Goal: Task Accomplishment & Management: Manage account settings

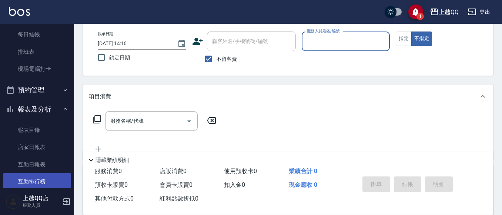
scroll to position [185, 0]
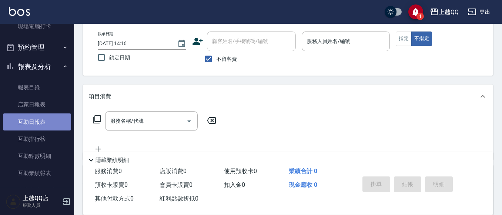
click at [51, 120] on link "互助日報表" at bounding box center [37, 121] width 68 height 17
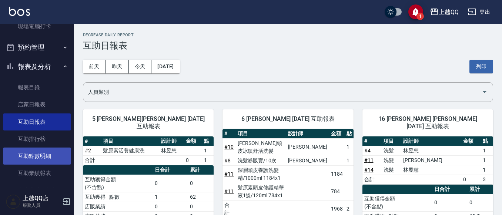
click at [34, 154] on link "互助點數明細" at bounding box center [37, 155] width 68 height 17
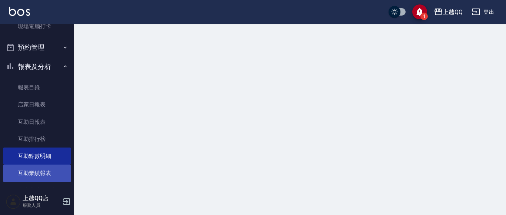
click at [28, 176] on link "互助業績報表" at bounding box center [37, 172] width 68 height 17
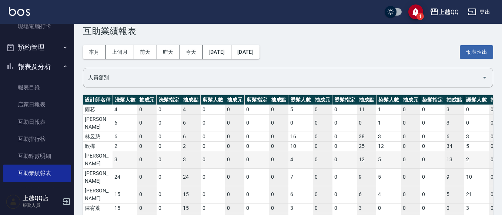
scroll to position [19, 0]
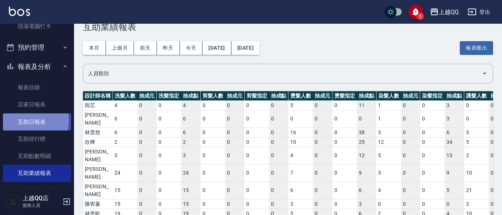
click at [17, 120] on link "互助日報表" at bounding box center [37, 121] width 68 height 17
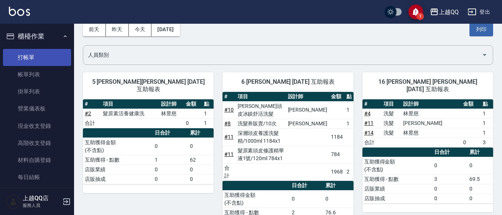
click at [23, 64] on link "打帳單" at bounding box center [37, 57] width 68 height 17
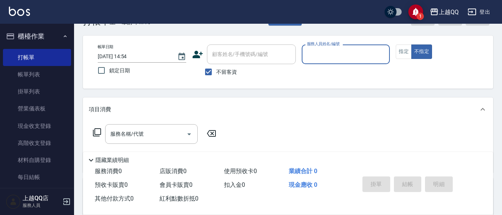
scroll to position [37, 0]
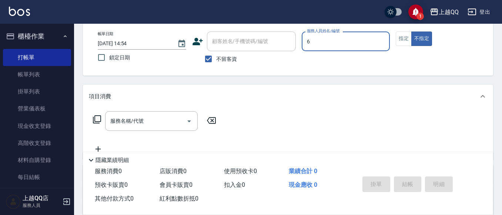
type input "欣樺-6"
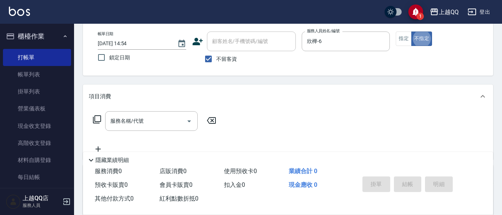
type button "false"
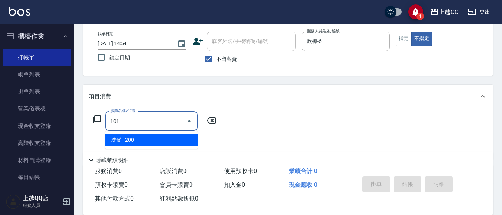
type input "洗髮(101)"
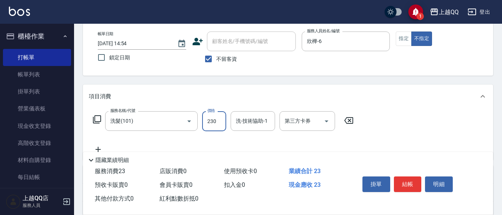
type input "230"
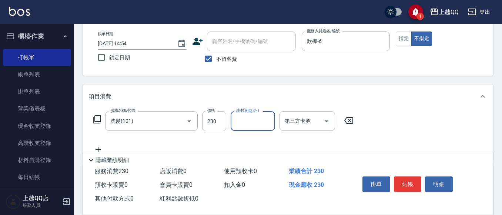
type input "6"
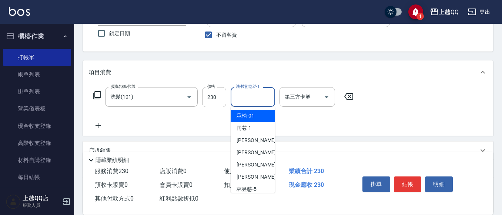
type input "2"
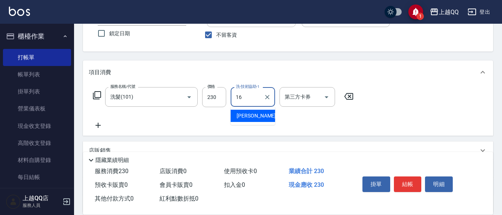
type input "[PERSON_NAME]-16"
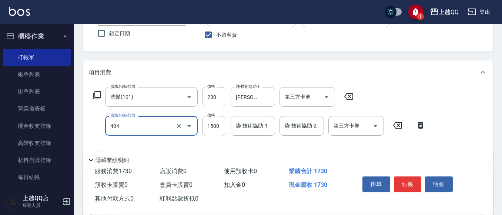
type input "設計染髮(404)"
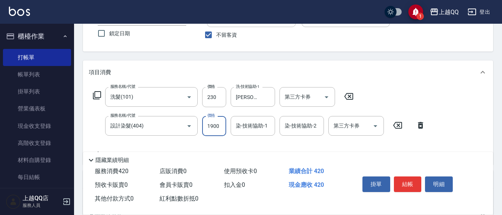
type input "1900"
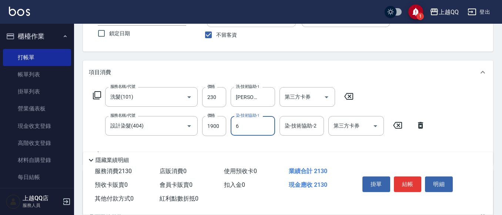
type input "欣樺-6"
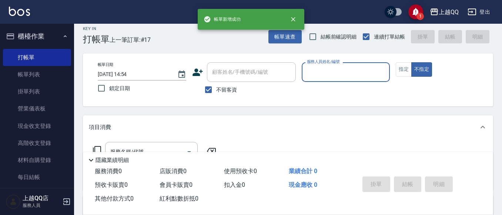
scroll to position [0, 0]
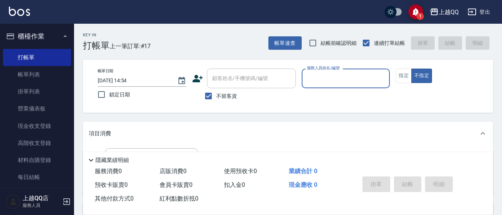
click at [230, 96] on span "不留客資" at bounding box center [226, 96] width 21 height 8
click at [216, 96] on input "不留客資" at bounding box center [209, 96] width 16 height 16
checkbox input "false"
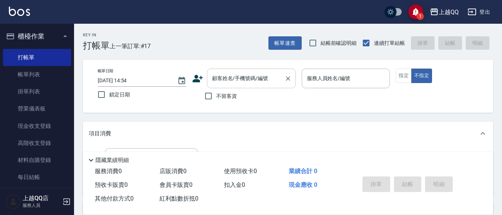
scroll to position [37, 0]
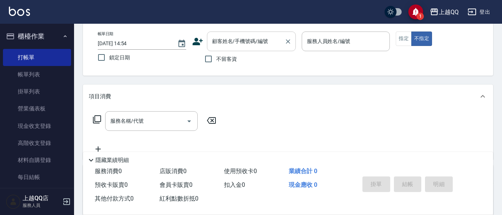
click at [218, 43] on div "顧客姓名/手機號碼/編號 顧客姓名/手機號碼/編號" at bounding box center [251, 41] width 89 height 20
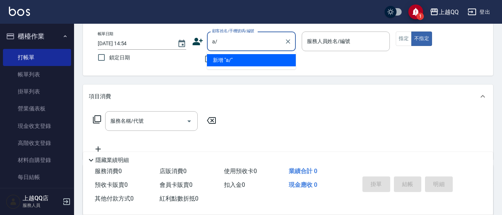
type input "a"
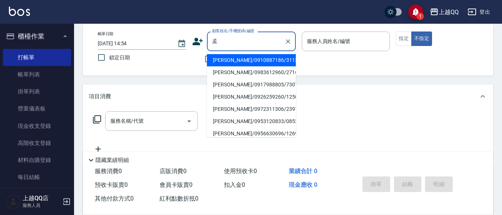
click at [274, 65] on li "[PERSON_NAME]/0910887186/3113" at bounding box center [251, 60] width 89 height 12
type input "[PERSON_NAME]/0910887186/3113"
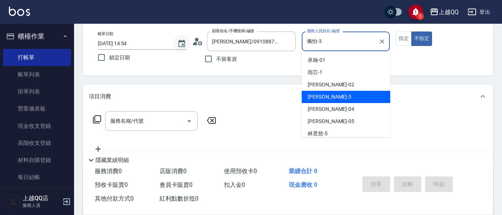
drag, startPoint x: 344, startPoint y: 40, endPoint x: 180, endPoint y: 27, distance: 164.2
click at [177, 40] on div "帳單日期 2025/10/06 14:54 鎖定日期 顧客姓名/手機號碼/編號 孟妍/0910887186/3113 顧客姓名/手機號碼/編號 不留客資 服務…" at bounding box center [288, 48] width 393 height 35
type input "欣樺-6"
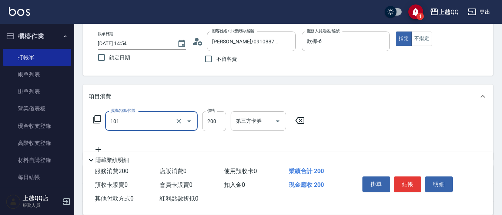
type input "洗髮(101)"
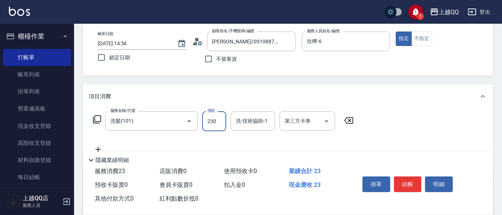
type input "230"
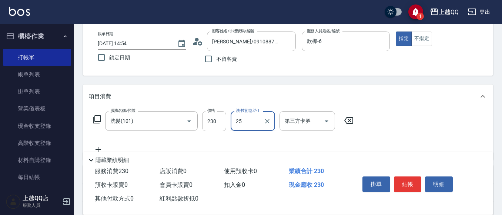
type input "[PERSON_NAME]-25"
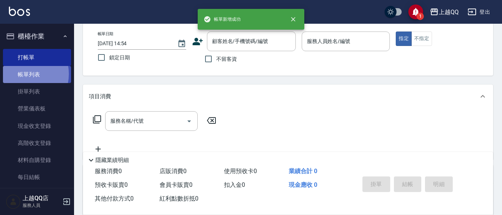
click at [23, 74] on link "帳單列表" at bounding box center [37, 74] width 68 height 17
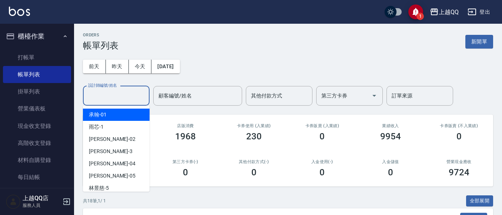
drag, startPoint x: 102, startPoint y: 100, endPoint x: 85, endPoint y: 1, distance: 100.3
click at [102, 101] on input "設計師編號/姓名" at bounding box center [116, 95] width 60 height 13
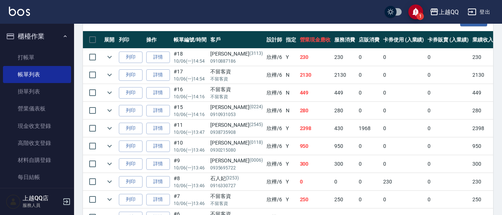
scroll to position [185, 0]
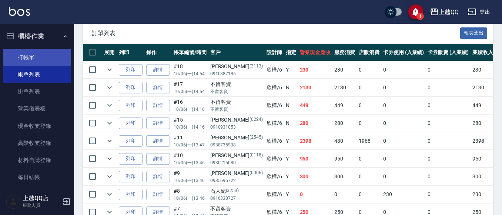
type input "欣樺-6"
click at [43, 54] on link "打帳單" at bounding box center [37, 57] width 68 height 17
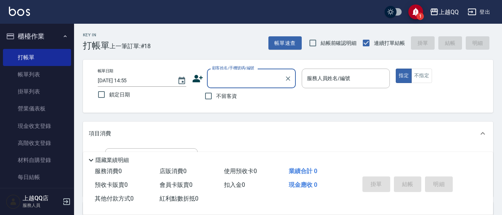
scroll to position [37, 0]
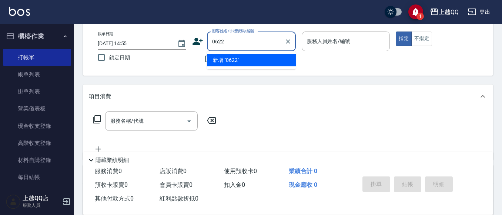
type input "0622"
click at [396, 31] on button "指定" at bounding box center [404, 38] width 16 height 14
type button "true"
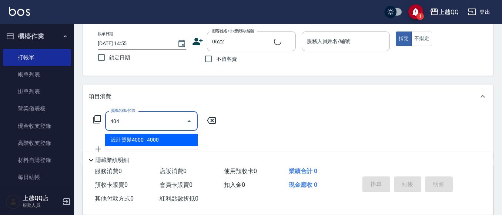
type input "404"
type input "[PERSON_NAME]/0928528535/0622"
type input "設計染髮(404)"
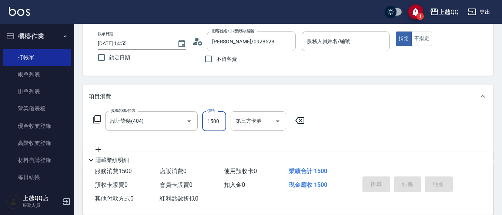
type input "欣樺-6"
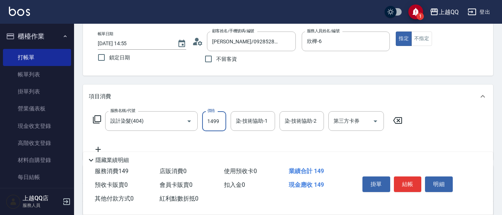
type input "1499"
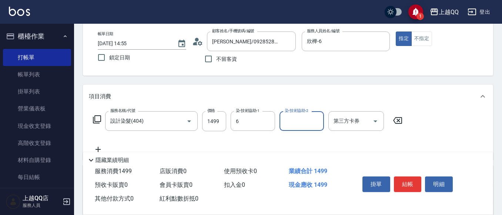
type input "欣樺-6"
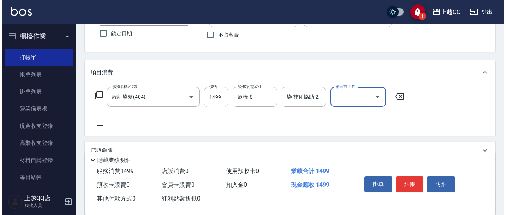
scroll to position [74, 0]
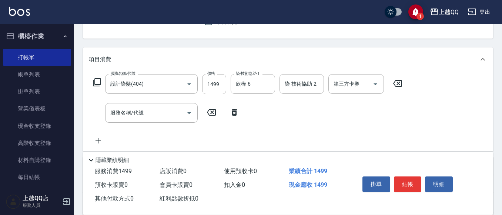
click at [233, 108] on div "服務名稱/代號 服務名稱/代號" at bounding box center [166, 113] width 155 height 20
click at [101, 79] on icon at bounding box center [97, 82] width 8 height 8
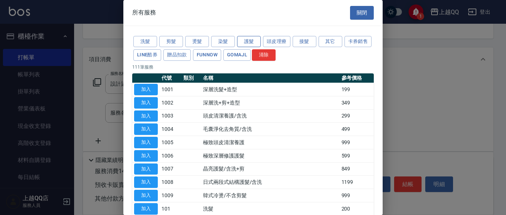
click at [255, 46] on button "護髮" at bounding box center [249, 41] width 24 height 11
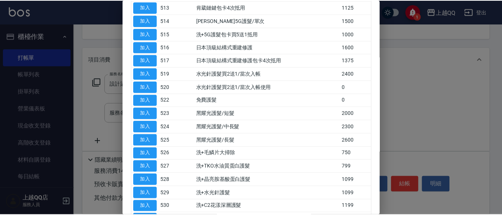
scroll to position [280, 0]
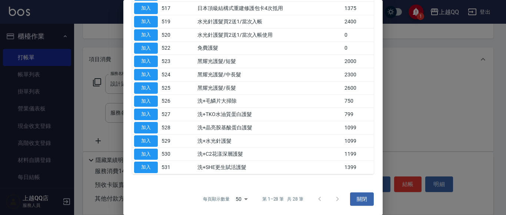
click at [139, 137] on button "加入" at bounding box center [146, 140] width 24 height 11
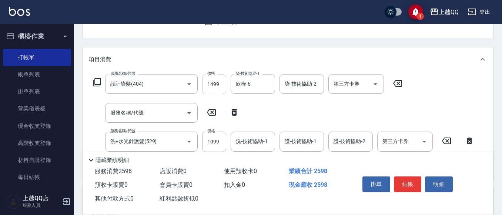
click at [215, 85] on input "1499" at bounding box center [214, 84] width 24 height 20
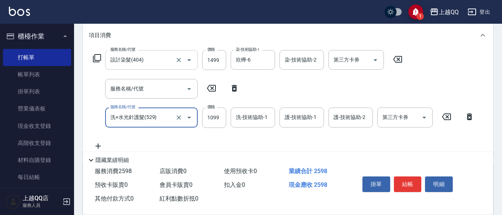
scroll to position [111, 0]
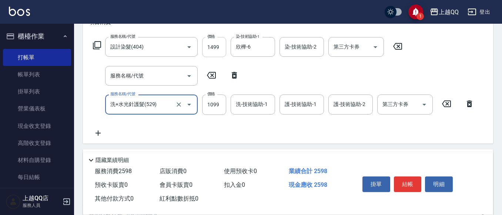
click at [213, 44] on input "1499" at bounding box center [214, 47] width 24 height 20
click at [229, 49] on div "服務名稱/代號 設計染髮(404) 服務名稱/代號 價格 1499 價格 染-技術協助-1 欣樺-6 染-技術協助-1 染-技術協助-2 染-技術協助-2 第…" at bounding box center [248, 47] width 318 height 20
click at [203, 51] on input "1499" at bounding box center [214, 47] width 24 height 20
click at [225, 40] on input "1499" at bounding box center [214, 47] width 24 height 20
click at [220, 46] on input "1499" at bounding box center [214, 47] width 24 height 20
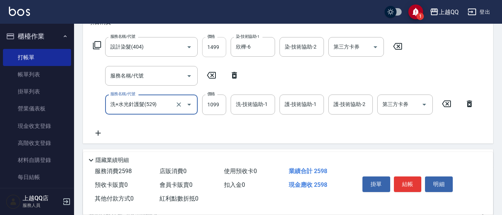
click at [220, 46] on input "1499" at bounding box center [214, 47] width 24 height 20
click at [223, 44] on input "1499" at bounding box center [214, 47] width 24 height 20
click at [209, 48] on input "1499" at bounding box center [214, 47] width 24 height 20
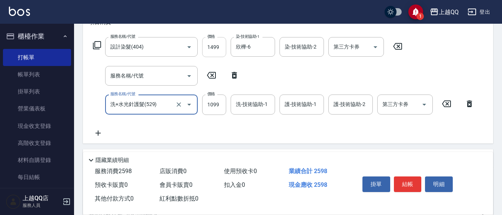
click at [209, 48] on input "1499" at bounding box center [214, 47] width 24 height 20
click at [205, 93] on div "服務名稱/代號 設計染髮(404) 服務名稱/代號 價格 1499 價格 染-技術協助-1 欣樺-6 染-技術協助-1 染-技術協助-2 染-技術協助-2 第…" at bounding box center [284, 87] width 390 height 100
drag, startPoint x: 216, startPoint y: 115, endPoint x: 222, endPoint y: 84, distance: 31.4
click at [220, 98] on div "服務名稱/代號 設計染髮(404) 服務名稱/代號 價格 1499 價格 染-技術協助-1 欣樺-6 染-技術協助-1 染-技術協助-2 染-技術協助-2 第…" at bounding box center [284, 87] width 390 height 100
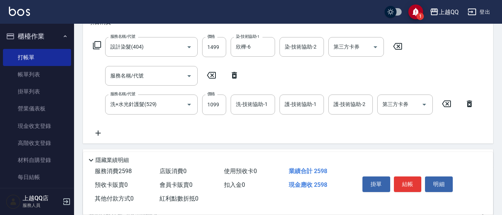
click at [222, 84] on div "服務名稱/代號 服務名稱/代號" at bounding box center [166, 76] width 155 height 20
click at [211, 109] on input "1099" at bounding box center [214, 104] width 24 height 20
type input "1100"
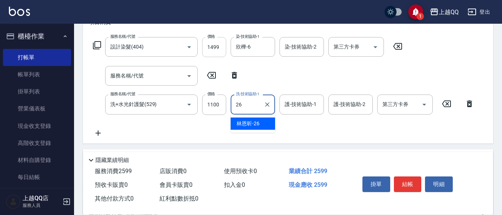
type input "[PERSON_NAME]-26"
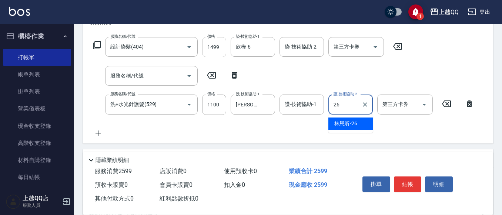
type input "[PERSON_NAME]-26"
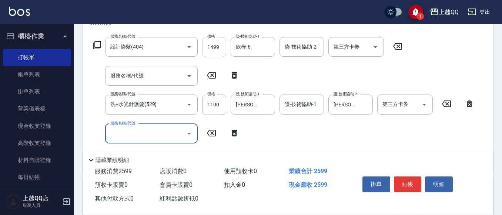
click at [207, 46] on input "1499" at bounding box center [214, 47] width 24 height 20
click at [218, 47] on input "1499" at bounding box center [214, 47] width 24 height 20
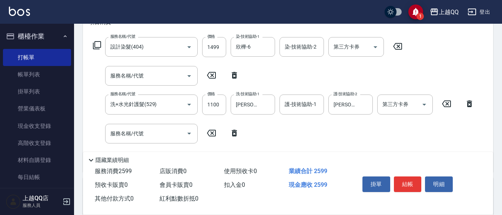
click at [400, 46] on icon at bounding box center [397, 46] width 19 height 9
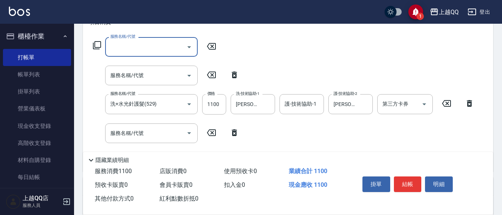
type input "7"
type input "設計染髮(404)"
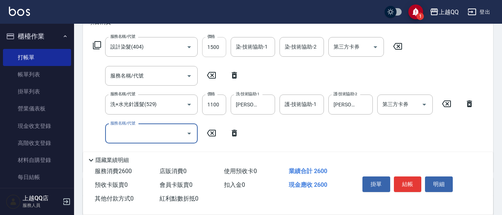
click at [205, 49] on input "1500" at bounding box center [214, 47] width 24 height 20
click at [268, 46] on input "染-技術協助-1" at bounding box center [253, 46] width 38 height 13
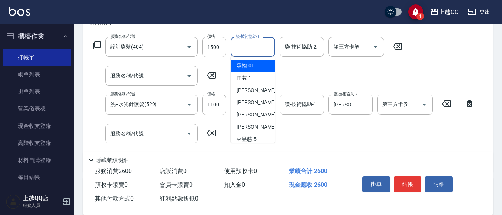
type input "2"
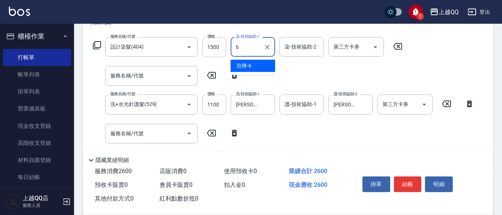
type input "欣樺-6"
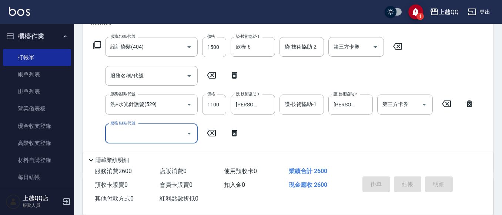
type input "2025/10/06 14:56"
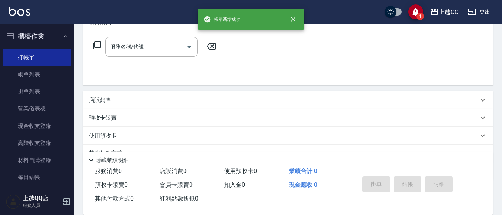
scroll to position [0, 0]
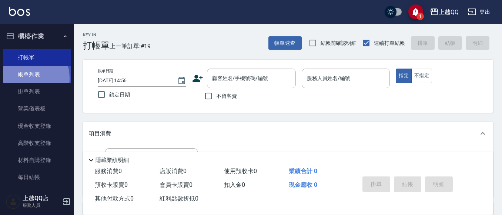
click at [25, 78] on link "帳單列表" at bounding box center [37, 74] width 68 height 17
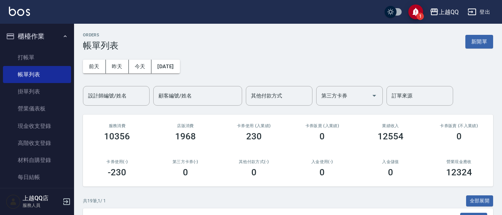
click at [25, 46] on ul "打帳單 帳單列表 掛單列表 營業儀表板 現金收支登錄 高階收支登錄 材料自購登錄 每日結帳 排班表 現場電腦打卡" at bounding box center [37, 134] width 68 height 177
click at [22, 59] on link "打帳單" at bounding box center [37, 57] width 68 height 17
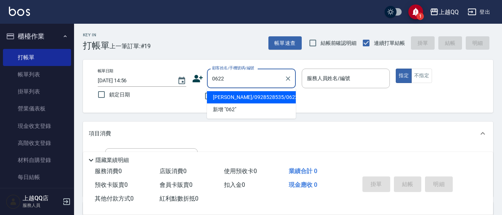
type input "[PERSON_NAME]/0928528535/0622"
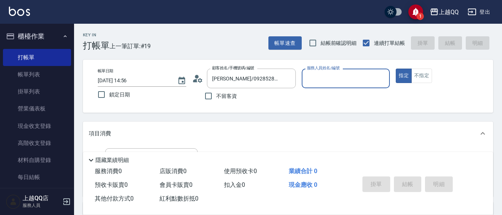
type input "欣樺-6"
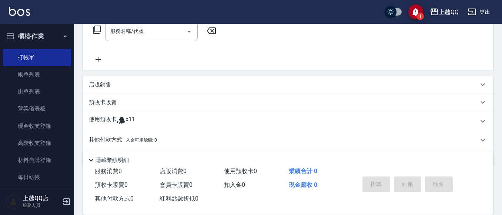
scroll to position [148, 0]
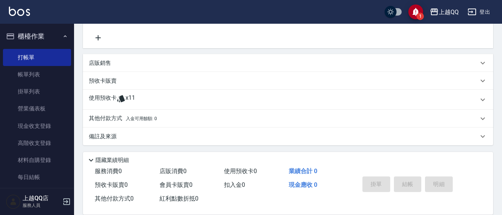
click at [135, 94] on div "使用預收卡 x11" at bounding box center [288, 100] width 410 height 20
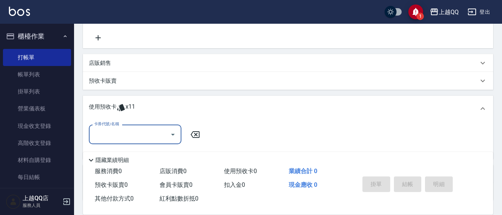
scroll to position [185, 0]
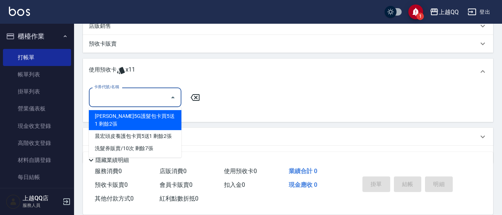
click at [152, 98] on input "卡券代號/名稱" at bounding box center [129, 97] width 75 height 13
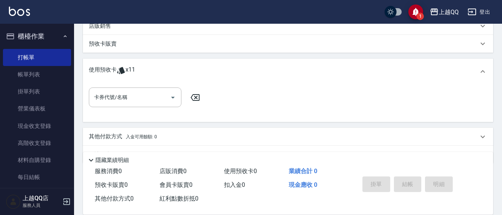
drag, startPoint x: 28, startPoint y: 53, endPoint x: 33, endPoint y: 18, distance: 35.6
click at [28, 54] on link "打帳單" at bounding box center [37, 57] width 68 height 17
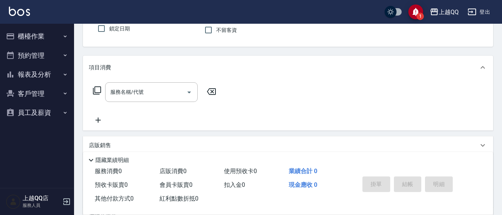
scroll to position [66, 0]
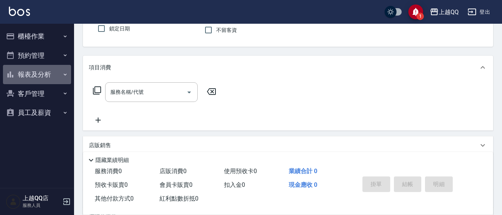
click at [51, 71] on button "報表及分析" at bounding box center [37, 74] width 68 height 19
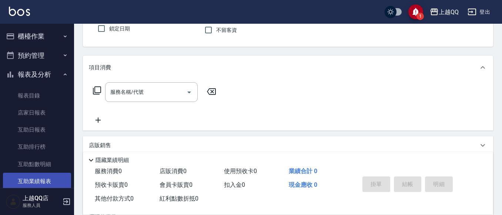
click at [47, 173] on link "互助業績報表" at bounding box center [37, 181] width 68 height 17
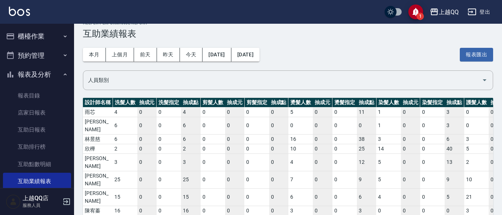
scroll to position [19, 0]
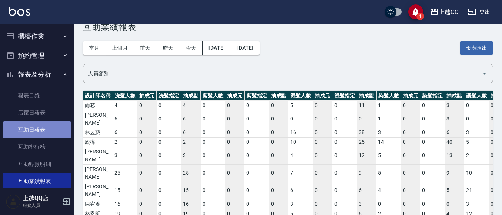
click at [49, 137] on link "互助日報表" at bounding box center [37, 129] width 68 height 17
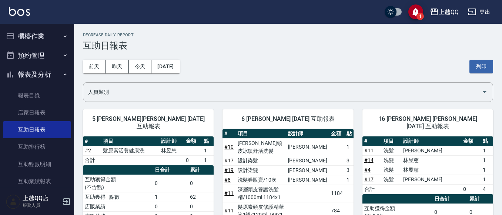
drag, startPoint x: 41, startPoint y: 35, endPoint x: 46, endPoint y: 44, distance: 10.8
click at [42, 35] on button "櫃檯作業" at bounding box center [37, 36] width 68 height 19
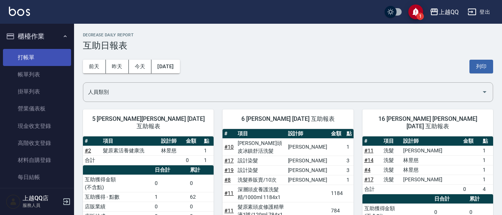
click at [48, 54] on link "打帳單" at bounding box center [37, 57] width 68 height 17
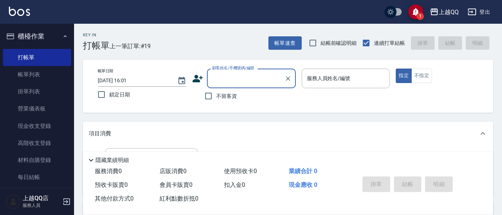
drag, startPoint x: 233, startPoint y: 98, endPoint x: 352, endPoint y: 54, distance: 126.8
click at [243, 98] on div "不留客資" at bounding box center [244, 96] width 104 height 16
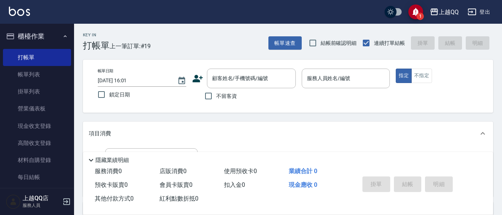
click at [222, 92] on span "不留客資" at bounding box center [226, 96] width 21 height 8
click at [216, 92] on input "不留客資" at bounding box center [209, 96] width 16 height 16
checkbox input "true"
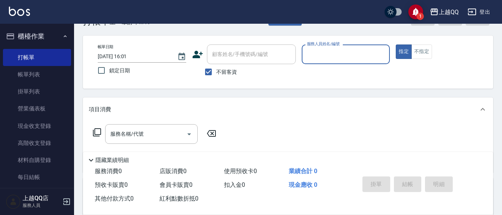
scroll to position [37, 0]
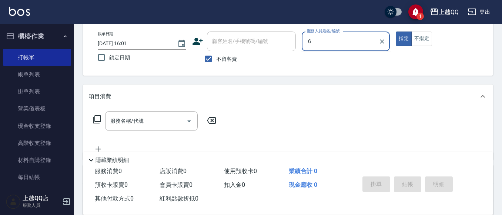
type input "６"
click at [396, 31] on button "指定" at bounding box center [404, 38] width 16 height 14
type button "true"
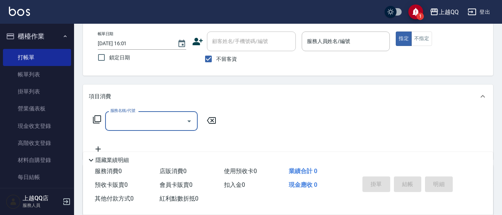
type input "１"
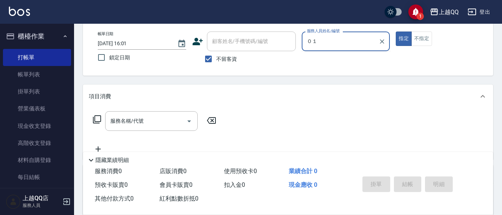
type input "０１"
click at [396, 31] on button "指定" at bounding box center [404, 38] width 16 height 14
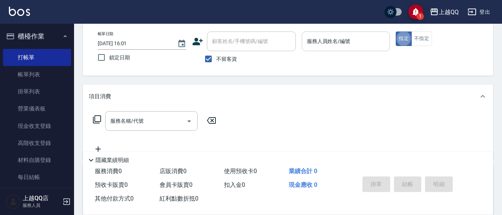
click at [318, 42] on div "服務人員姓名/編號 服務人員姓名/編號" at bounding box center [346, 41] width 89 height 20
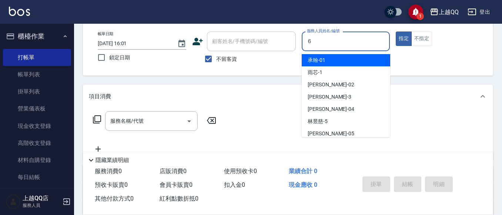
type input "６"
click at [396, 31] on button "指定" at bounding box center [404, 38] width 16 height 14
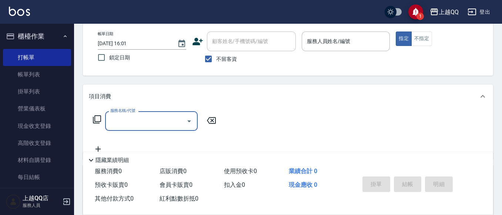
type input "１"
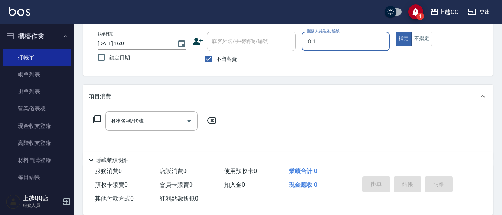
type input "０１"
click at [396, 31] on button "指定" at bounding box center [404, 38] width 16 height 14
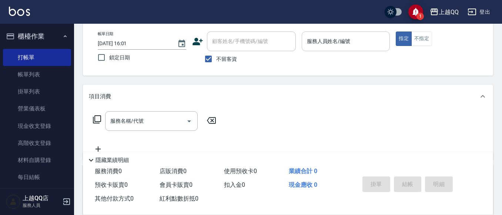
click at [348, 46] on input "服務人員姓名/編號" at bounding box center [346, 41] width 82 height 13
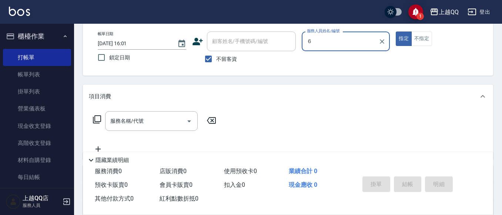
type input "６"
click at [396, 31] on button "指定" at bounding box center [404, 38] width 16 height 14
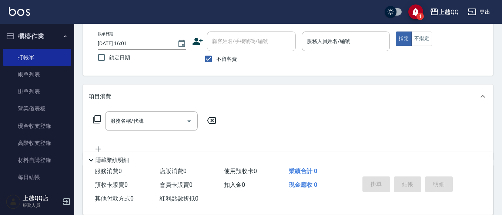
click at [349, 52] on p at bounding box center [346, 55] width 89 height 8
click at [363, 40] on input "服務人員姓名/編號" at bounding box center [346, 41] width 82 height 13
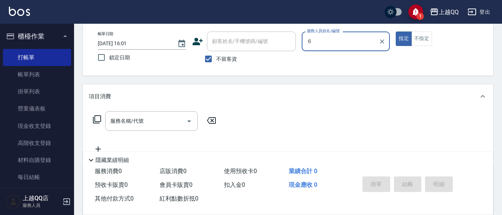
type input "６"
click at [396, 31] on button "指定" at bounding box center [404, 38] width 16 height 14
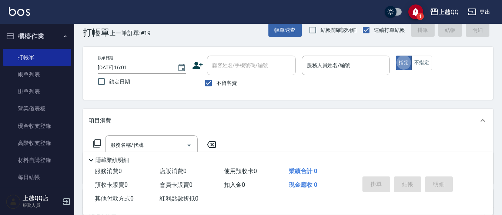
scroll to position [0, 0]
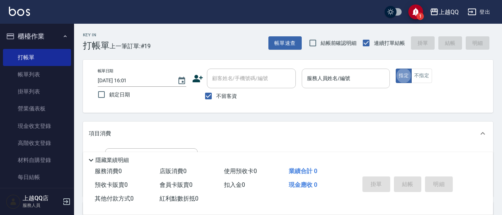
click at [324, 85] on input "服務人員姓名/編號" at bounding box center [346, 78] width 82 height 13
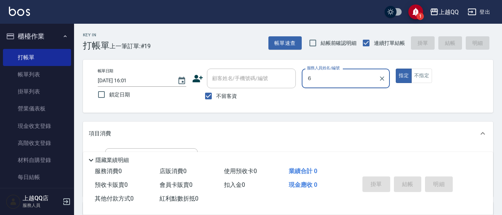
type input "６"
click at [396, 69] on button "指定" at bounding box center [404, 76] width 16 height 14
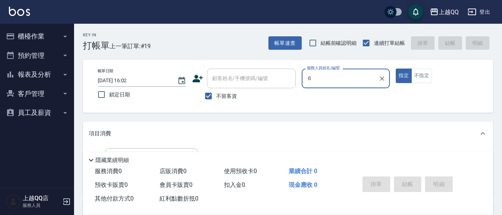
type input "６"
click at [396, 69] on button "指定" at bounding box center [404, 76] width 16 height 14
type button "true"
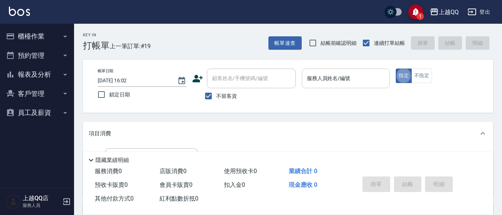
click at [331, 79] on div "服務人員姓名/編號 服務人員姓名/編號" at bounding box center [346, 79] width 89 height 20
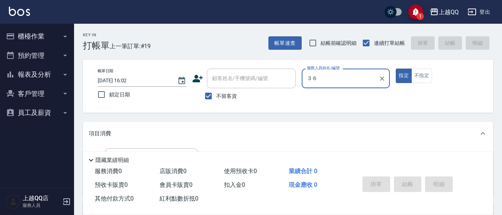
type input "３"
type input "６"
click at [396, 69] on button "指定" at bounding box center [404, 76] width 16 height 14
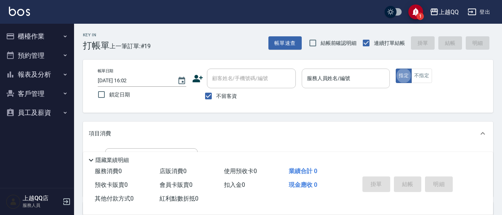
click at [331, 79] on input "服務人員姓名/編號" at bounding box center [346, 78] width 82 height 13
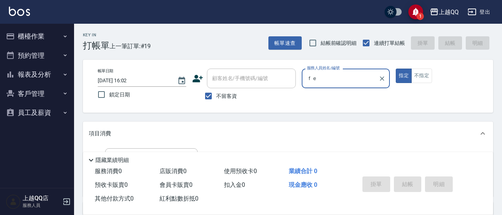
type input "ｆ"
type input "６"
click at [396, 69] on button "指定" at bounding box center [404, 76] width 16 height 14
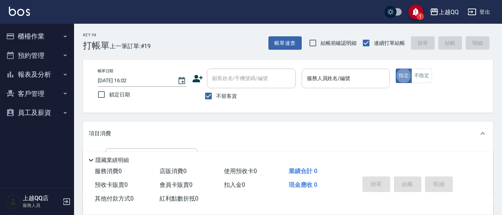
click at [331, 79] on input "服務人員姓名/編號" at bounding box center [346, 78] width 82 height 13
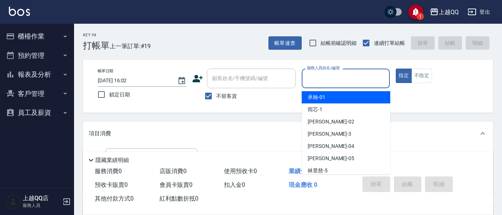
type input "＿"
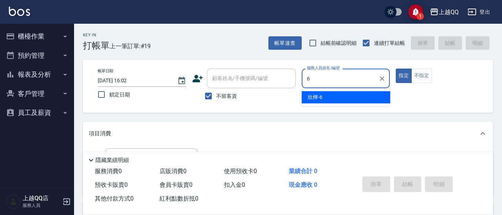
type input "欣樺-6"
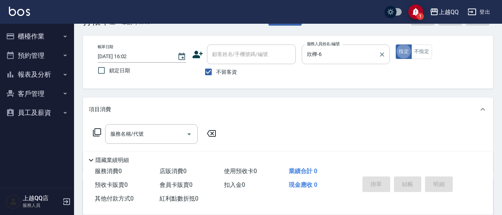
scroll to position [37, 0]
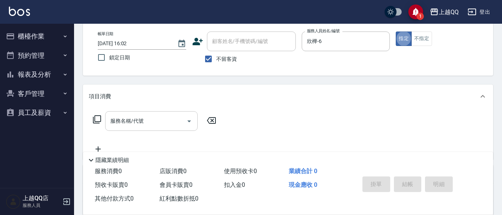
click at [118, 114] on div "服務名稱/代號" at bounding box center [151, 121] width 93 height 20
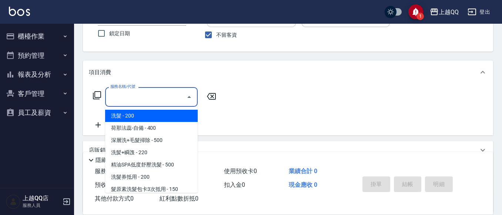
scroll to position [74, 0]
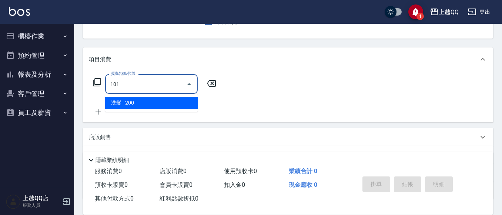
type input "洗髮(101)"
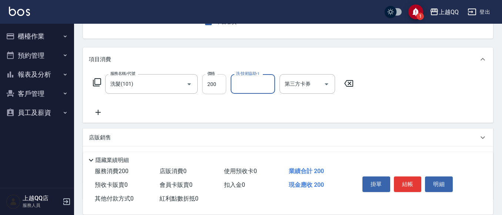
drag, startPoint x: 213, startPoint y: 84, endPoint x: 184, endPoint y: 16, distance: 74.2
click at [213, 85] on input "200" at bounding box center [214, 84] width 24 height 20
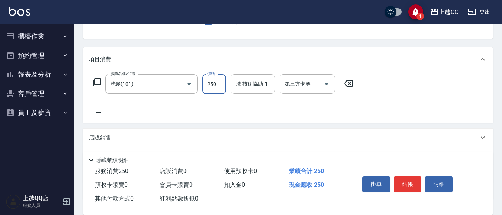
type input "250"
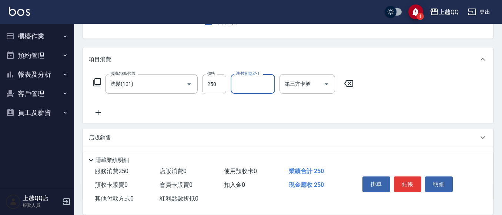
type input "6"
type input "[PERSON_NAME]-16"
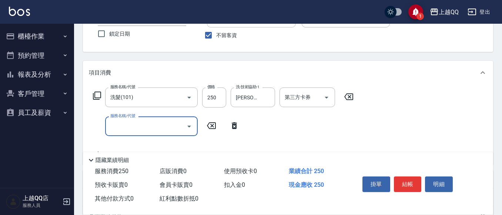
scroll to position [37, 0]
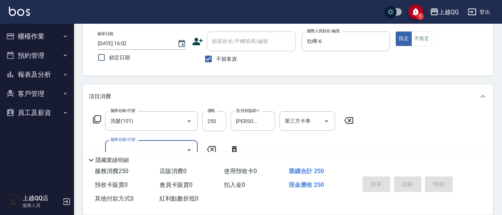
type input "[DATE] 16:03"
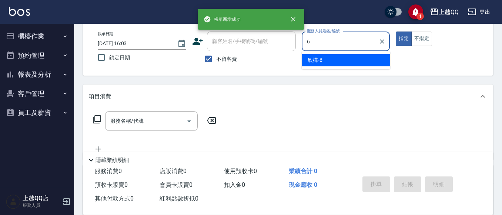
type input "欣樺-6"
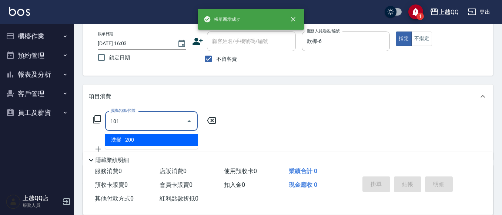
type input "洗髮(101)"
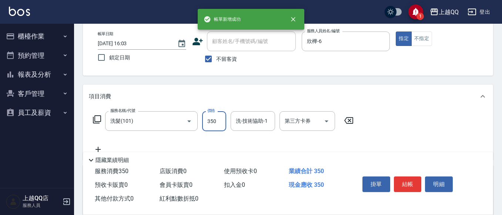
type input "350"
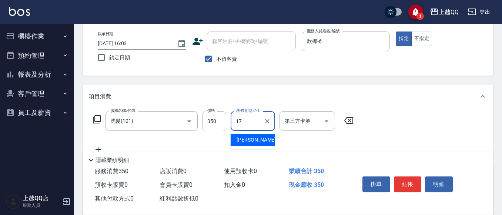
type input "心佑-17"
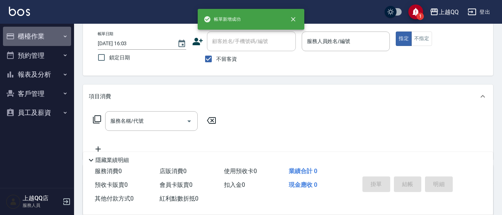
click at [47, 40] on button "櫃檯作業" at bounding box center [37, 36] width 68 height 19
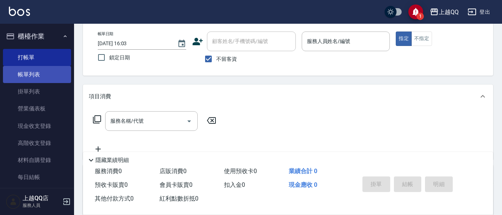
click at [65, 67] on link "帳單列表" at bounding box center [37, 74] width 68 height 17
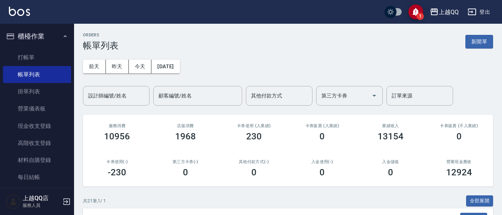
drag, startPoint x: 127, startPoint y: 94, endPoint x: 116, endPoint y: 47, distance: 47.9
click at [128, 94] on input "設計師編號/姓名" at bounding box center [116, 95] width 60 height 13
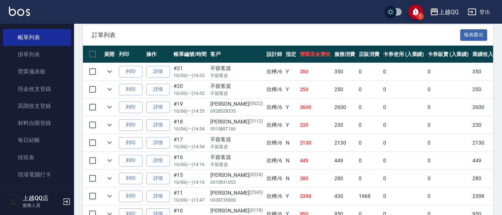
scroll to position [185, 0]
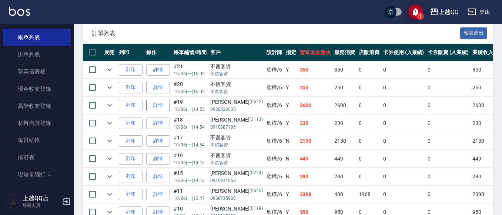
type input "欣樺-6"
click at [171, 103] on td "詳情" at bounding box center [157, 105] width 27 height 17
click at [155, 107] on link "詳情" at bounding box center [158, 105] width 24 height 11
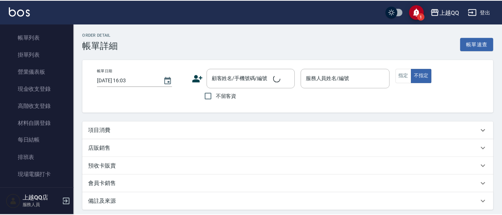
scroll to position [26, 0]
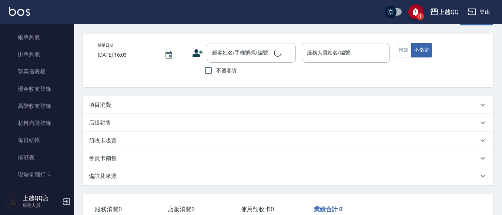
type input "[DATE] 14:55"
type input "欣樺-6"
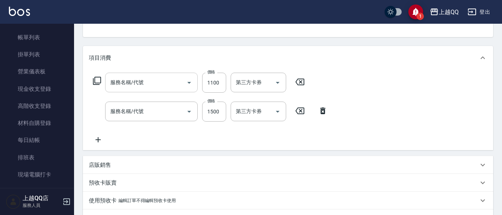
type input "[PERSON_NAME]/0928528535/0622"
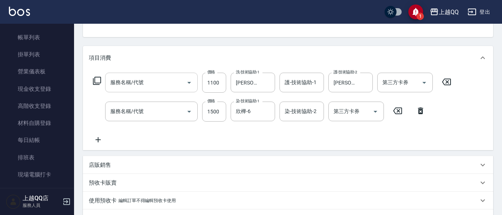
type input "洗+水光針護髮(529)"
type input "設計染髮(404)"
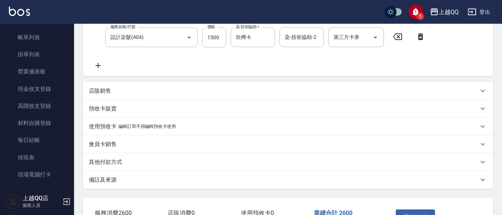
click at [105, 84] on div "店販銷售" at bounding box center [288, 91] width 410 height 18
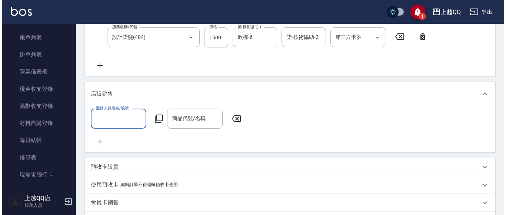
scroll to position [0, 0]
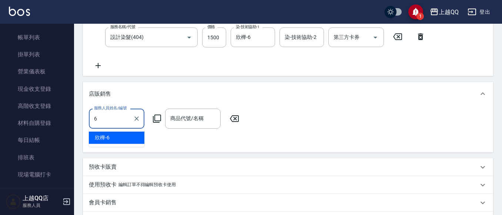
type input "欣樺-6"
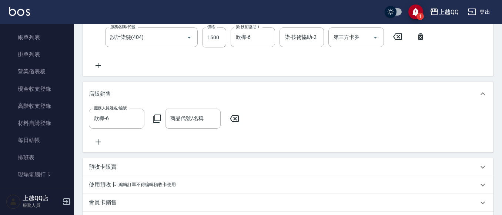
click at [157, 118] on icon at bounding box center [157, 118] width 9 height 9
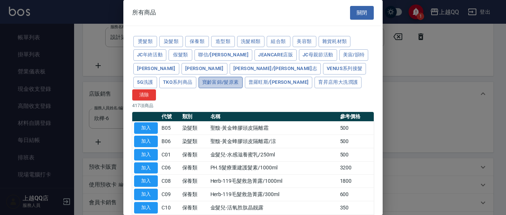
click at [243, 77] on button "寶齡富錦/髮原素" at bounding box center [220, 82] width 44 height 11
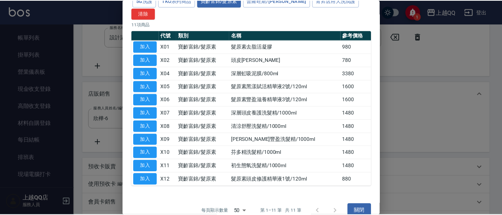
scroll to position [82, 0]
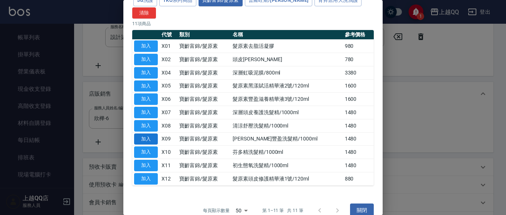
click at [149, 133] on button "加入" at bounding box center [146, 138] width 24 height 11
type input "[PERSON_NAME]豐盈洗髮精/1000ml"
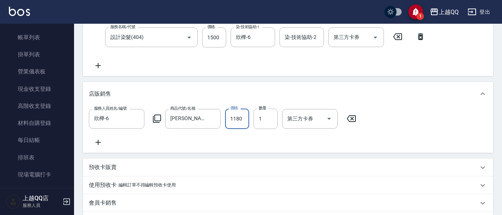
type input "1180"
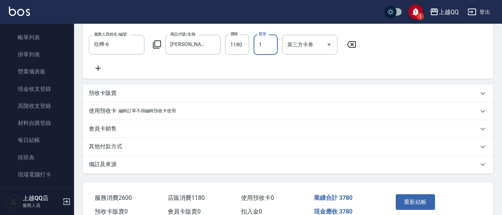
scroll to position [261, 0]
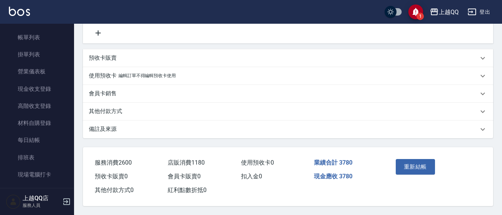
click at [419, 171] on button "重新結帳" at bounding box center [415, 167] width 39 height 16
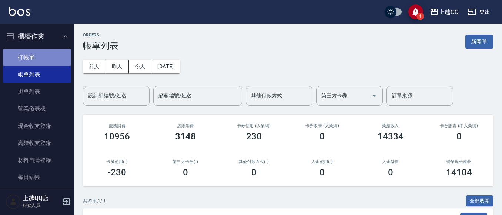
drag, startPoint x: 38, startPoint y: 52, endPoint x: 56, endPoint y: 61, distance: 20.4
click at [37, 52] on link "打帳單" at bounding box center [37, 57] width 68 height 17
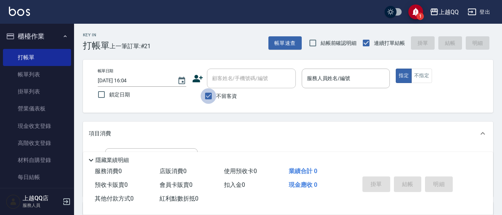
click at [216, 96] on input "不留客資" at bounding box center [209, 96] width 16 height 16
checkbox input "false"
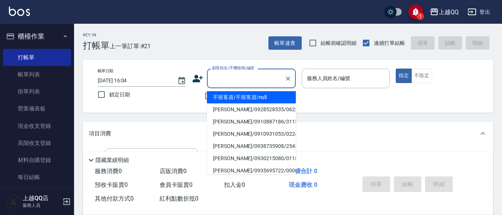
click at [219, 80] on input "顧客姓名/手機號碼/編號" at bounding box center [245, 78] width 71 height 13
click at [232, 101] on li "[PERSON_NAME]/0935383380/2287" at bounding box center [251, 97] width 89 height 12
type input "[PERSON_NAME]/0935383380/2287"
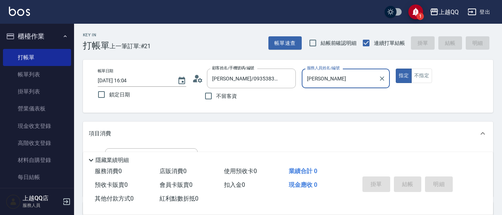
type input "佩"
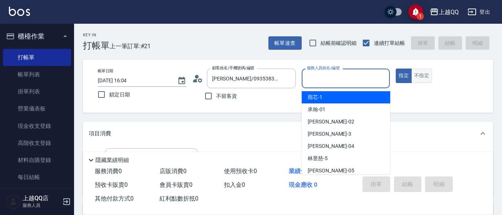
click at [423, 71] on button "不指定" at bounding box center [421, 76] width 21 height 14
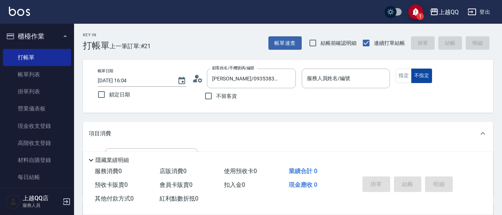
type button "false"
drag, startPoint x: 280, startPoint y: 75, endPoint x: 296, endPoint y: 84, distance: 18.2
click at [284, 79] on div "[PERSON_NAME]/0935383380/2287 顧客姓名/手機號碼/編號" at bounding box center [251, 79] width 89 height 20
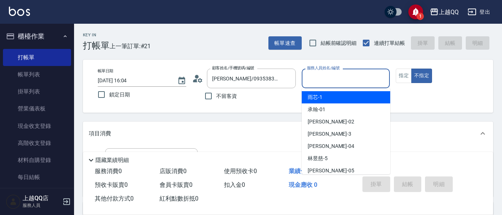
click at [331, 83] on input "服務人員姓名/編號" at bounding box center [346, 78] width 82 height 13
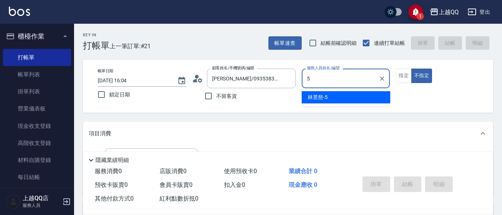
type input "[PERSON_NAME]5"
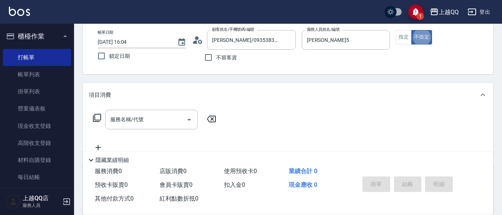
scroll to position [74, 0]
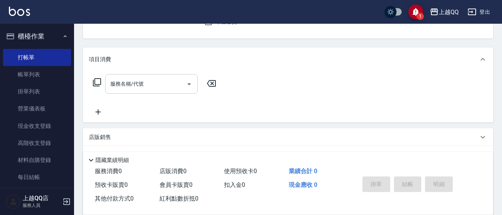
click at [138, 88] on input "服務名稱/代號" at bounding box center [146, 83] width 75 height 13
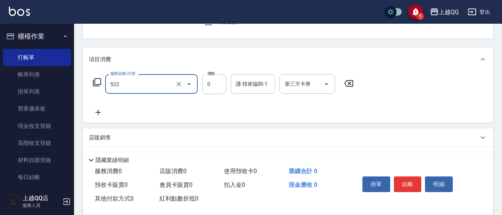
type input "免費護髮(522)"
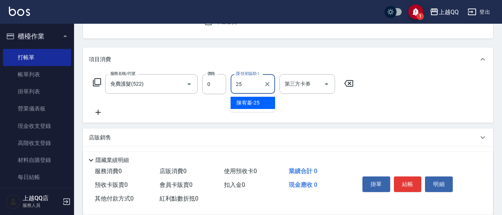
type input "[PERSON_NAME]-25"
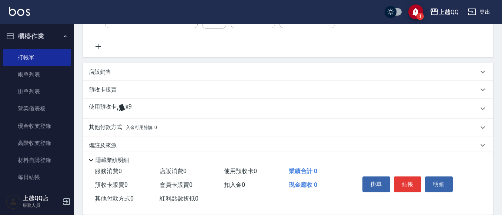
scroll to position [148, 0]
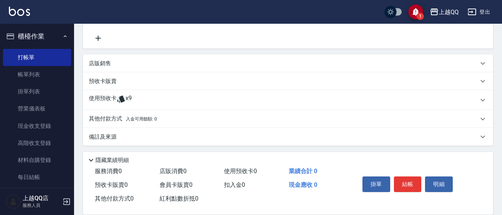
click at [131, 90] on div "使用預收卡 x9" at bounding box center [288, 100] width 410 height 20
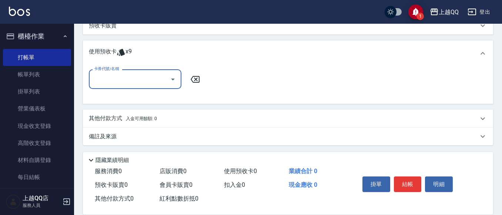
scroll to position [205, 0]
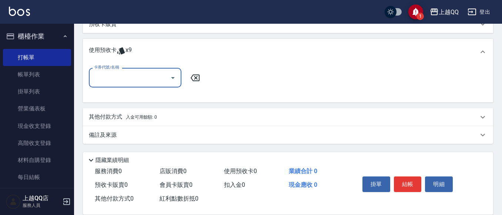
click at [176, 80] on icon "Open" at bounding box center [172, 77] width 9 height 9
click at [170, 95] on div "洗髮券販賣/10次 剩餘9張" at bounding box center [135, 96] width 93 height 12
type input "洗髮券販賣/10次"
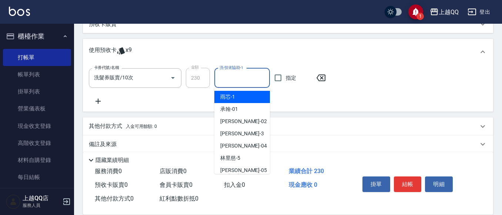
click at [256, 74] on input "洗-技術協助-1" at bounding box center [242, 77] width 49 height 13
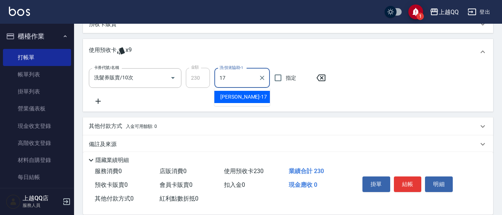
type input "心佑-17"
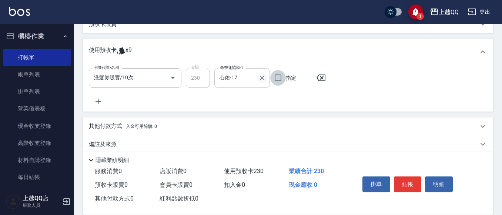
click at [261, 79] on icon "Clear" at bounding box center [262, 78] width 4 height 4
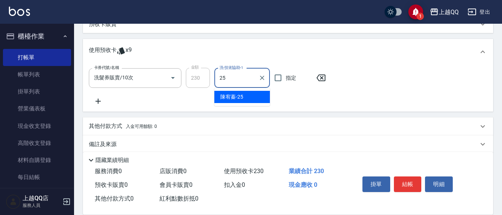
type input "[PERSON_NAME]-25"
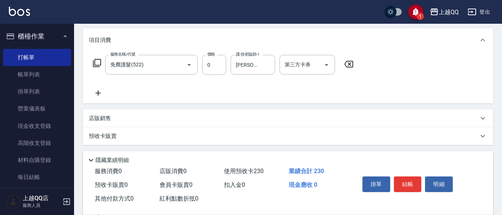
scroll to position [111, 0]
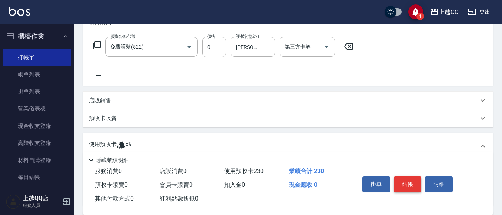
click at [415, 183] on button "結帳" at bounding box center [408, 184] width 28 height 16
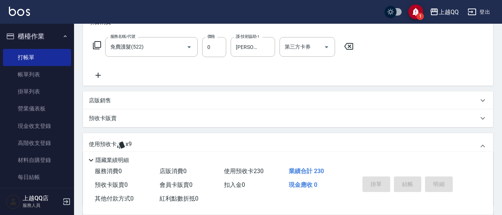
type input "[DATE] 16:57"
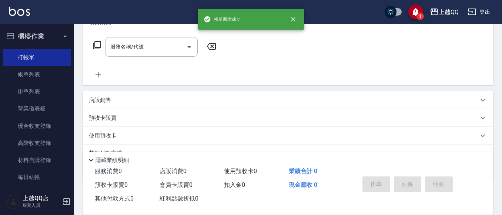
scroll to position [0, 0]
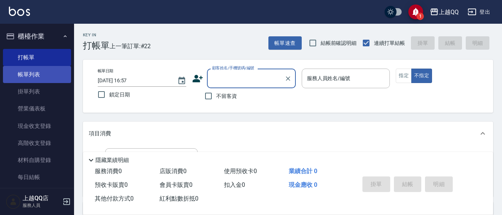
click at [44, 77] on link "帳單列表" at bounding box center [37, 74] width 68 height 17
click at [47, 74] on link "帳單列表" at bounding box center [37, 74] width 68 height 17
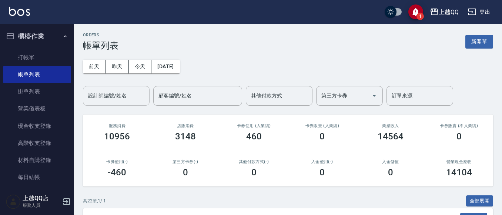
click at [94, 103] on div "設計師編號/姓名" at bounding box center [116, 96] width 67 height 20
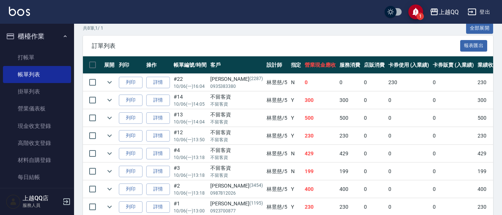
scroll to position [185, 0]
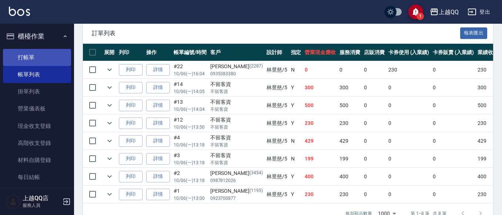
type input "[PERSON_NAME]5"
click at [46, 63] on link "打帳單" at bounding box center [37, 57] width 68 height 17
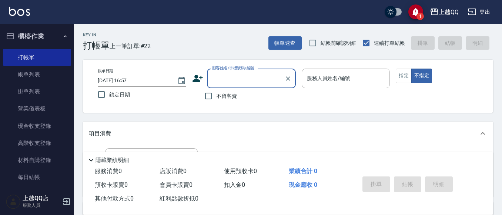
click at [235, 93] on span "不留客資" at bounding box center [226, 96] width 21 height 8
click at [216, 93] on input "不留客資" at bounding box center [209, 96] width 16 height 16
checkbox input "true"
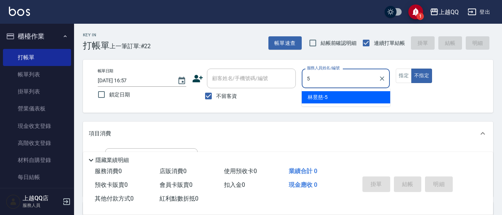
type input "[PERSON_NAME]5"
type button "false"
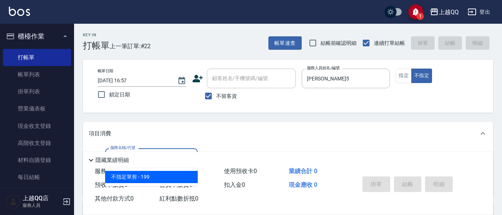
type input "不指定單剪(202)"
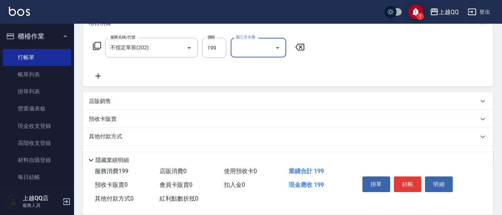
scroll to position [111, 0]
click at [410, 176] on button "結帳" at bounding box center [408, 184] width 28 height 16
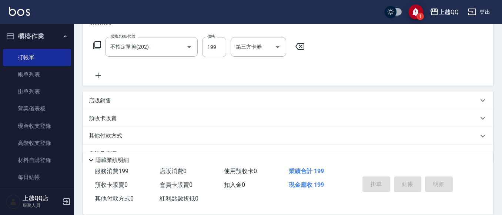
type input "[DATE] 16:58"
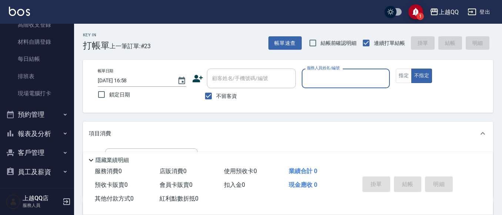
scroll to position [120, 0]
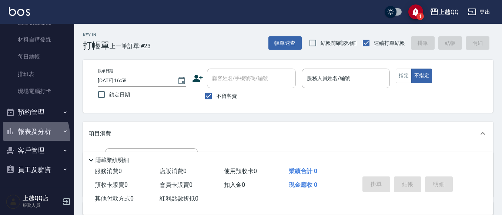
click at [12, 139] on button "報表及分析" at bounding box center [37, 131] width 68 height 19
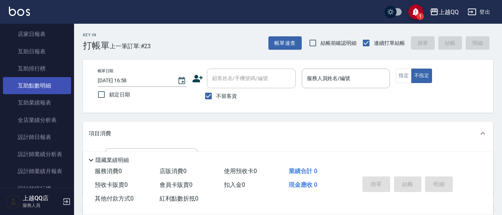
scroll to position [268, 0]
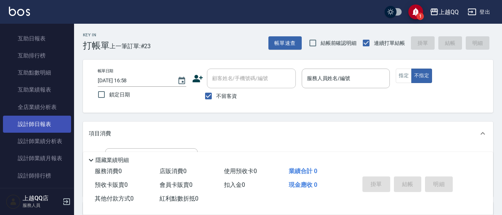
click at [27, 126] on link "設計師日報表" at bounding box center [37, 124] width 68 height 17
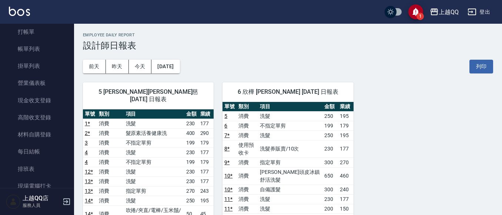
scroll to position [9, 0]
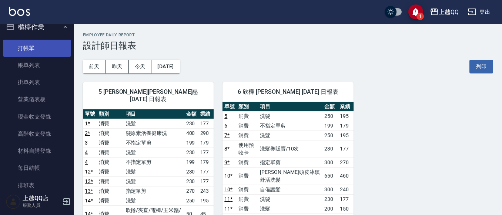
click at [59, 50] on link "打帳單" at bounding box center [37, 48] width 68 height 17
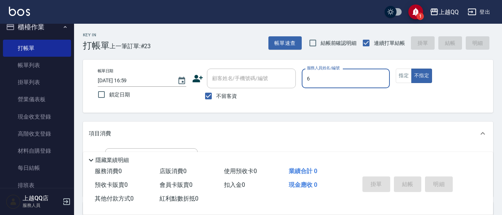
type input "6"
type button "false"
type input "欣樺-6"
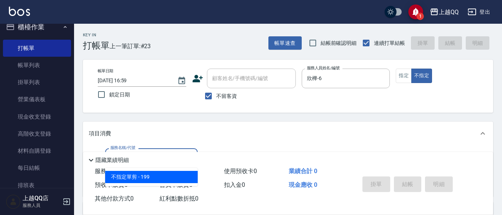
type input "不指定單剪(202)"
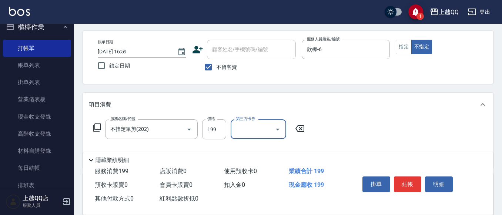
scroll to position [37, 0]
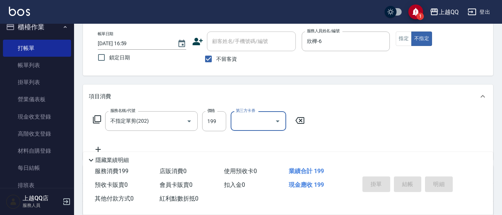
type input "[DATE] 17:21"
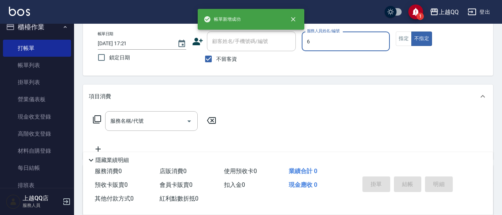
type input "欣樺-6"
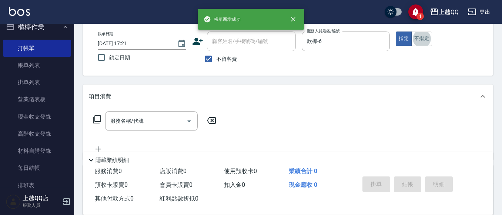
scroll to position [52, 0]
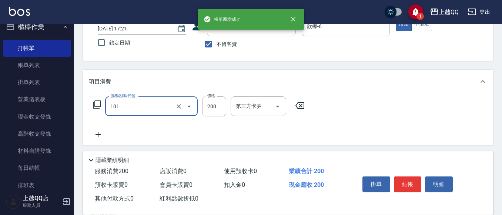
type input "洗髮(101)"
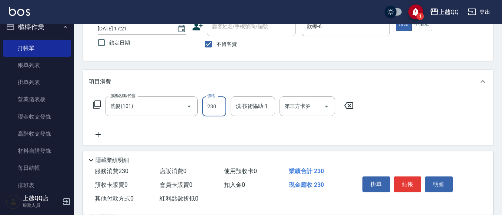
type input "230"
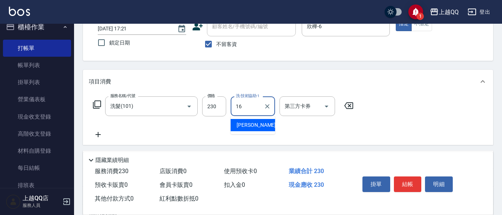
type input "[PERSON_NAME]-16"
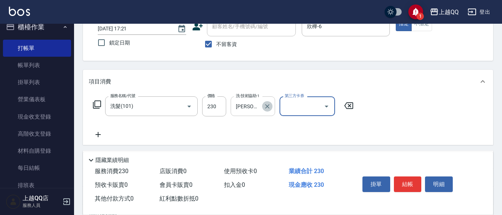
click at [271, 106] on button "Clear" at bounding box center [267, 106] width 10 height 10
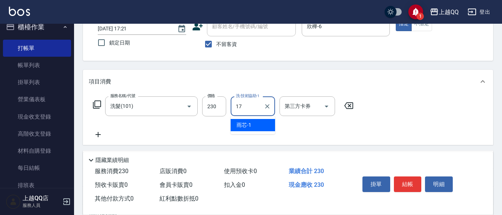
type input "心佑-17"
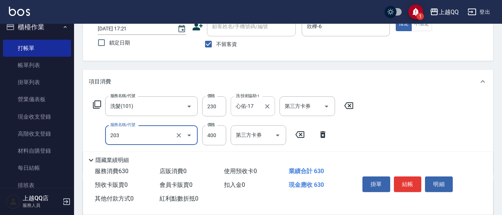
type input "指定單剪(203)"
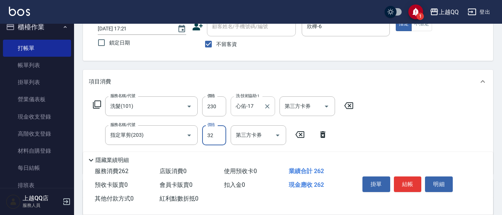
type input "320"
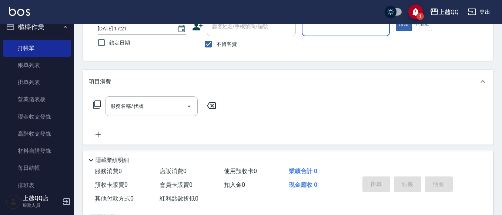
click at [224, 46] on span "不留客資" at bounding box center [226, 44] width 21 height 8
click at [216, 46] on input "不留客資" at bounding box center [209, 44] width 16 height 16
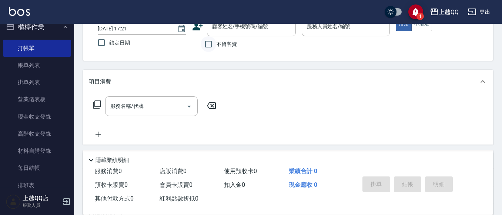
click at [214, 44] on input "不留客資" at bounding box center [209, 44] width 16 height 16
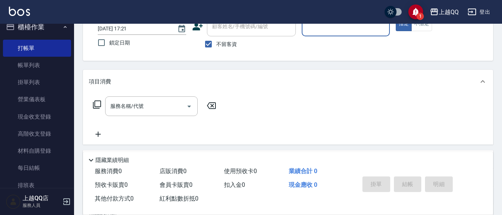
click at [241, 15] on div "1 上越QQ 登出" at bounding box center [251, 12] width 502 height 24
click at [208, 42] on input "不留客資" at bounding box center [209, 44] width 16 height 16
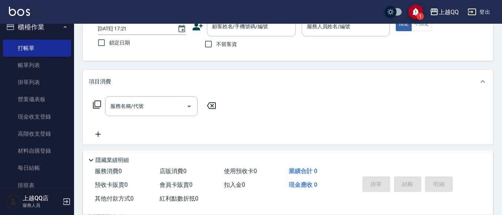
click at [200, 54] on div "帳單日期 [DATE] 17:21 鎖定日期 顧客姓名/手機號碼/編號 顧客姓名/手機號碼/編號 不留客資 服務人員姓名/編號 服務人員姓名/編號 指定 不指定" at bounding box center [288, 34] width 410 height 53
click at [223, 44] on span "不留客資" at bounding box center [226, 44] width 21 height 8
click at [216, 44] on input "不留客資" at bounding box center [209, 44] width 16 height 16
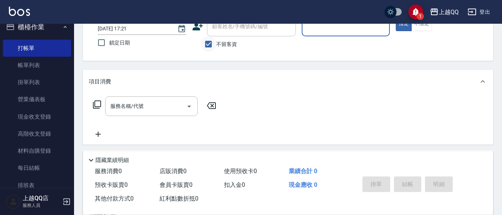
click at [213, 44] on input "不留客資" at bounding box center [209, 44] width 16 height 16
checkbox input "false"
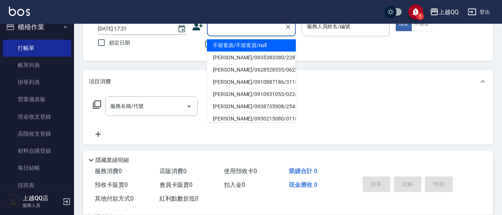
click at [233, 26] on input "顧客姓名/手機號碼/編號" at bounding box center [245, 26] width 71 height 13
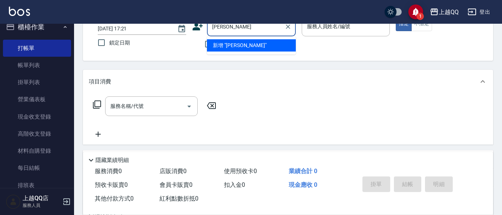
type input "[PERSON_NAME]"
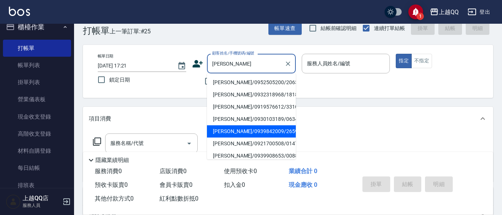
scroll to position [0, 0]
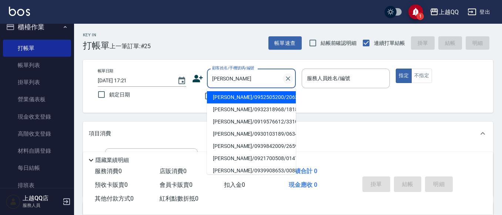
drag, startPoint x: 287, startPoint y: 78, endPoint x: 291, endPoint y: 80, distance: 4.6
click at [289, 79] on icon "Clear" at bounding box center [287, 78] width 7 height 7
click at [142, 94] on label "鎖定日期" at bounding box center [137, 95] width 87 height 16
click at [109, 94] on input "鎖定日期" at bounding box center [102, 95] width 16 height 16
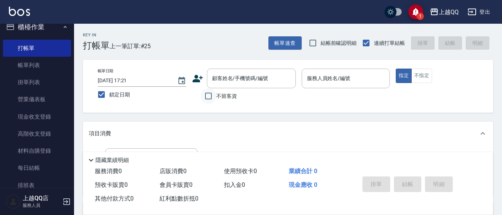
drag, startPoint x: 123, startPoint y: 93, endPoint x: 204, endPoint y: 98, distance: 82.0
click at [134, 97] on label "鎖定日期" at bounding box center [137, 95] width 87 height 16
drag, startPoint x: 102, startPoint y: 95, endPoint x: 139, endPoint y: 94, distance: 36.7
click at [114, 98] on label "鎖定日期" at bounding box center [137, 95] width 87 height 16
click at [101, 91] on input "鎖定日期" at bounding box center [102, 95] width 16 height 16
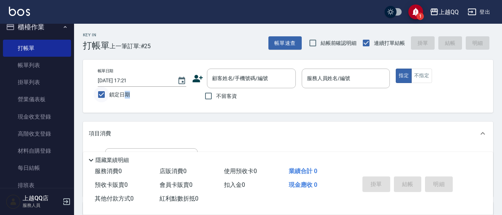
checkbox input "false"
type input "[DATE] 17:22"
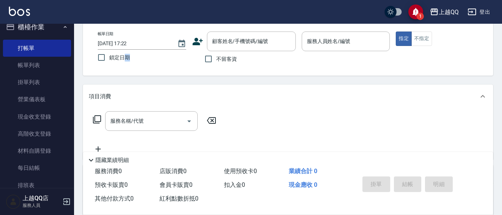
drag, startPoint x: 211, startPoint y: 54, endPoint x: 301, endPoint y: 39, distance: 91.7
click at [213, 55] on input "不留客資" at bounding box center [209, 59] width 16 height 16
checkbox input "true"
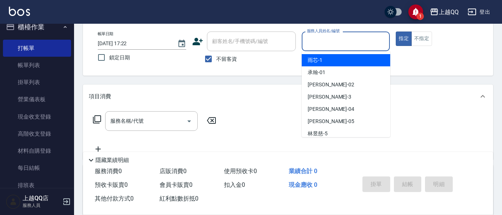
click at [335, 41] on input "服務人員姓名/編號" at bounding box center [346, 41] width 82 height 13
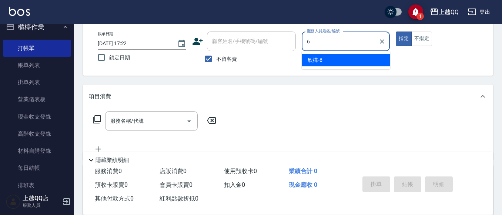
type input "6"
type button "true"
type input "欣樺-6"
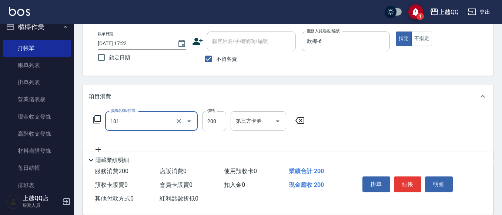
type input "洗髮(101)"
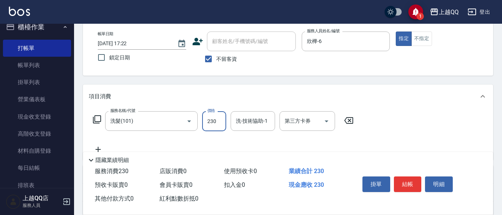
type input "230"
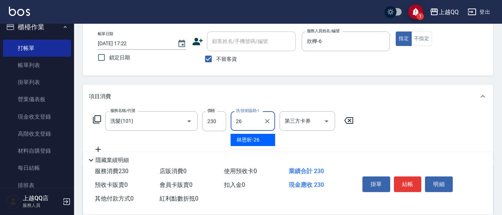
type input "2"
type input "[PERSON_NAME]-26"
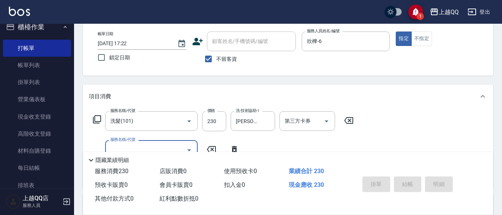
type input "[DATE] 17:23"
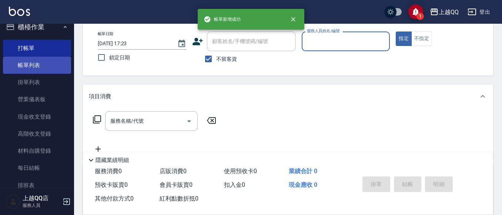
click at [30, 61] on link "帳單列表" at bounding box center [37, 65] width 68 height 17
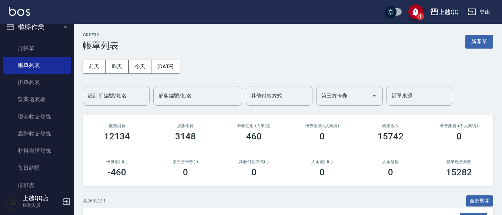
click at [133, 82] on div "[DATE] [DATE] [DATE] [DATE] 設計師編號/姓名 設計師編號/姓名 顧客編號/姓名 顧客編號/姓名 其他付款方式 其他付款方式 第三方…" at bounding box center [288, 78] width 410 height 55
click at [130, 102] on div "設計師編號/姓名" at bounding box center [116, 96] width 67 height 20
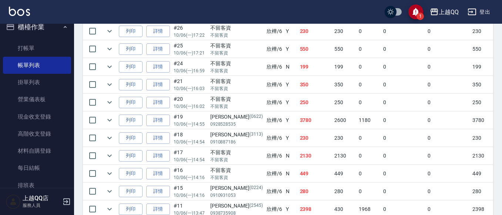
scroll to position [221, 0]
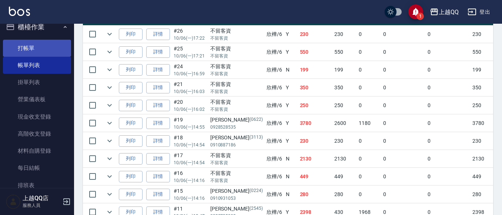
type input "欣樺-6"
click at [21, 51] on link "打帳單" at bounding box center [37, 48] width 68 height 17
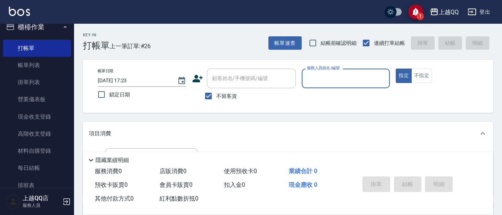
scroll to position [37, 0]
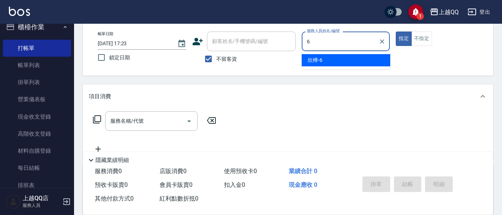
type input "欣樺-6"
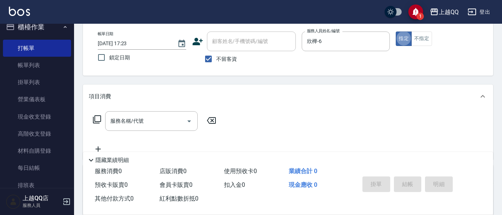
type button "true"
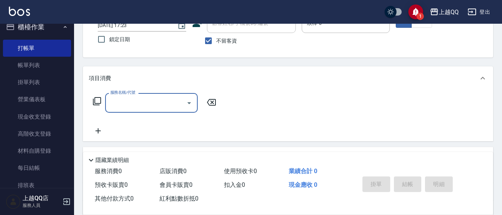
scroll to position [74, 0]
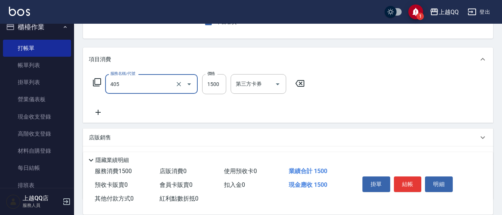
type input "設計染髮/網路(405)"
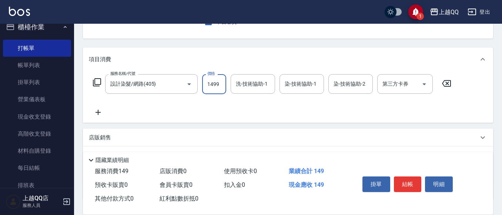
type input "1499"
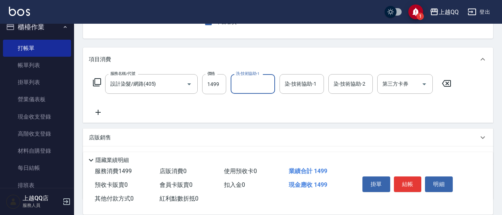
type input "6"
type input "[PERSON_NAME]-26"
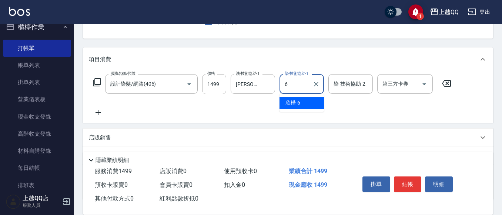
type input "欣樺-6"
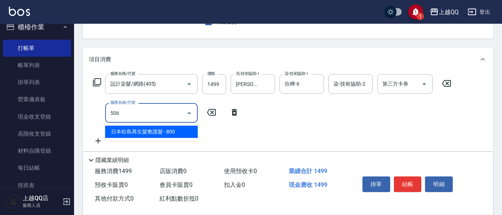
type input "日本松島再生髮敷護髮(506)"
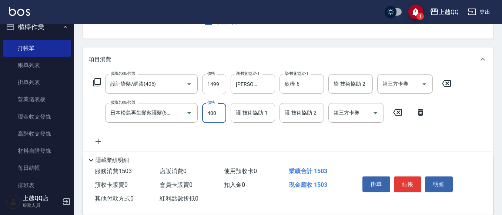
type input "400"
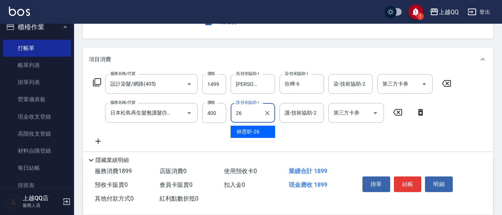
type input "[PERSON_NAME]-26"
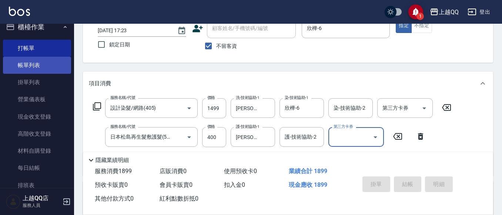
scroll to position [37, 0]
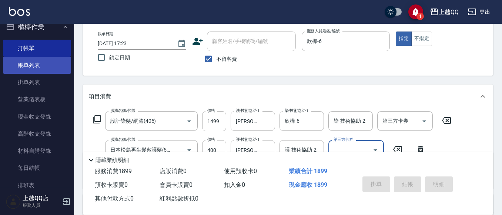
type input "[DATE] 17:44"
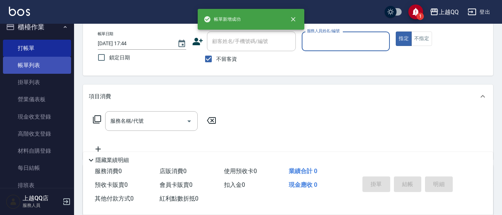
click at [36, 66] on link "帳單列表" at bounding box center [37, 65] width 68 height 17
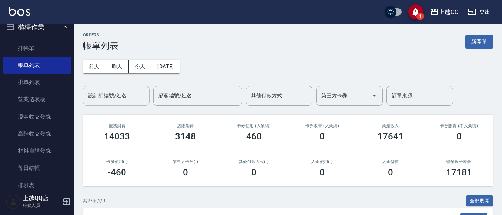
click at [108, 93] on input "設計師編號/姓名" at bounding box center [116, 95] width 60 height 13
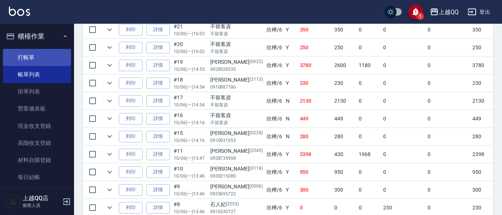
type input "欣樺-6"
click at [53, 50] on link "打帳單" at bounding box center [37, 57] width 68 height 17
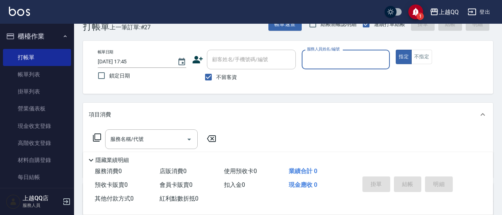
scroll to position [37, 0]
